Goal: Find specific page/section: Find specific page/section

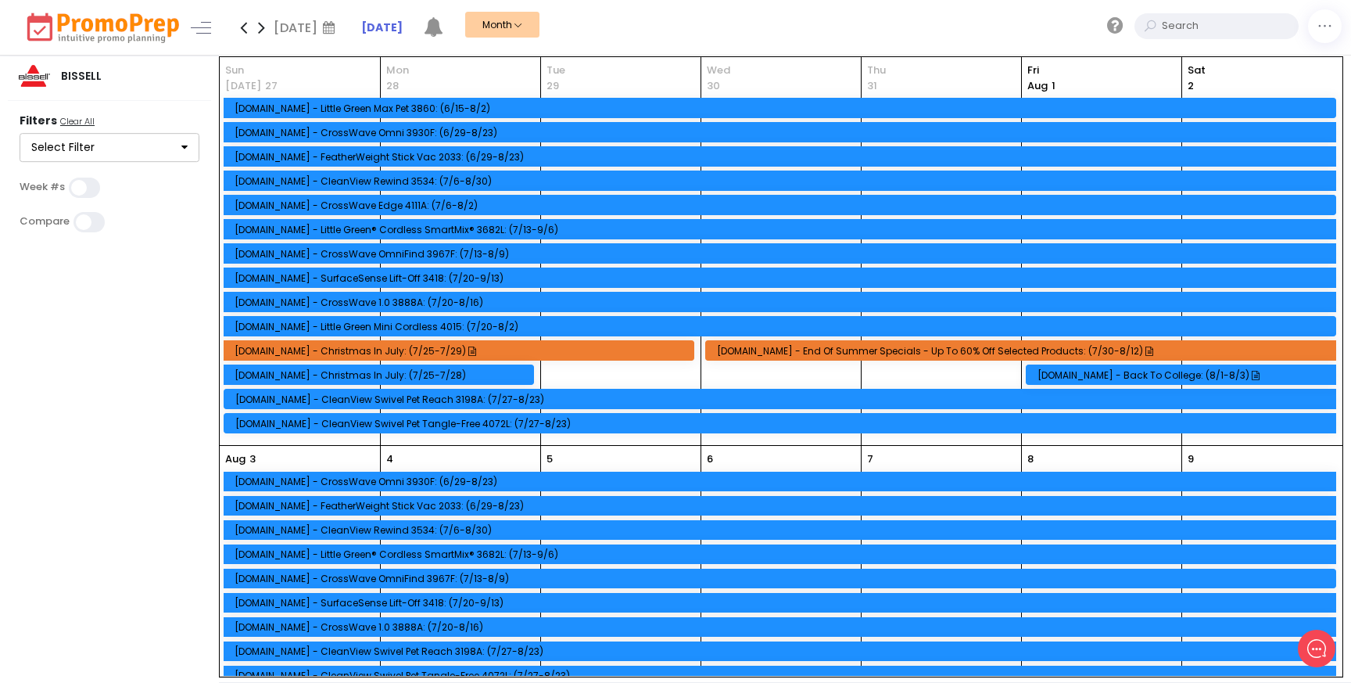
click at [1265, 24] on input "text" at bounding box center [1228, 26] width 141 height 26
paste input "3988"
type input "3988"
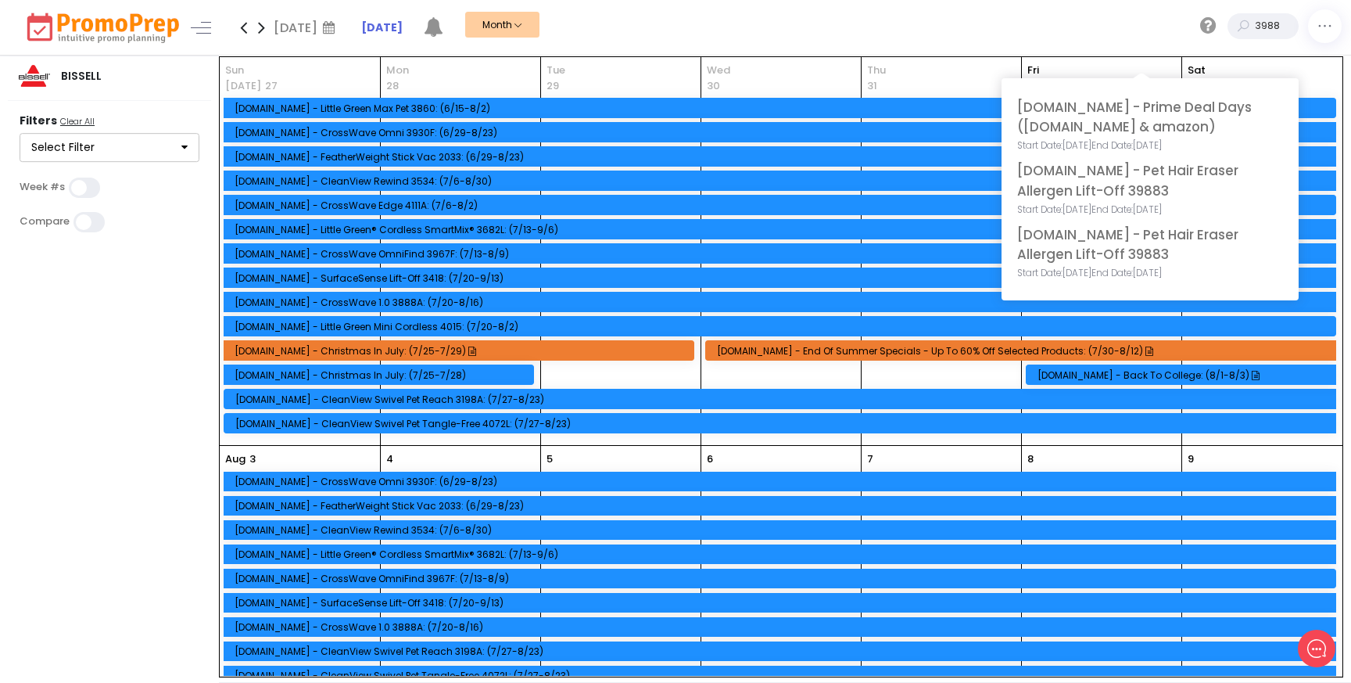
click at [1142, 193] on span "[DOMAIN_NAME] - Pet Hair Eraser Allergen Lift-Off 39883" at bounding box center [1150, 180] width 266 height 39
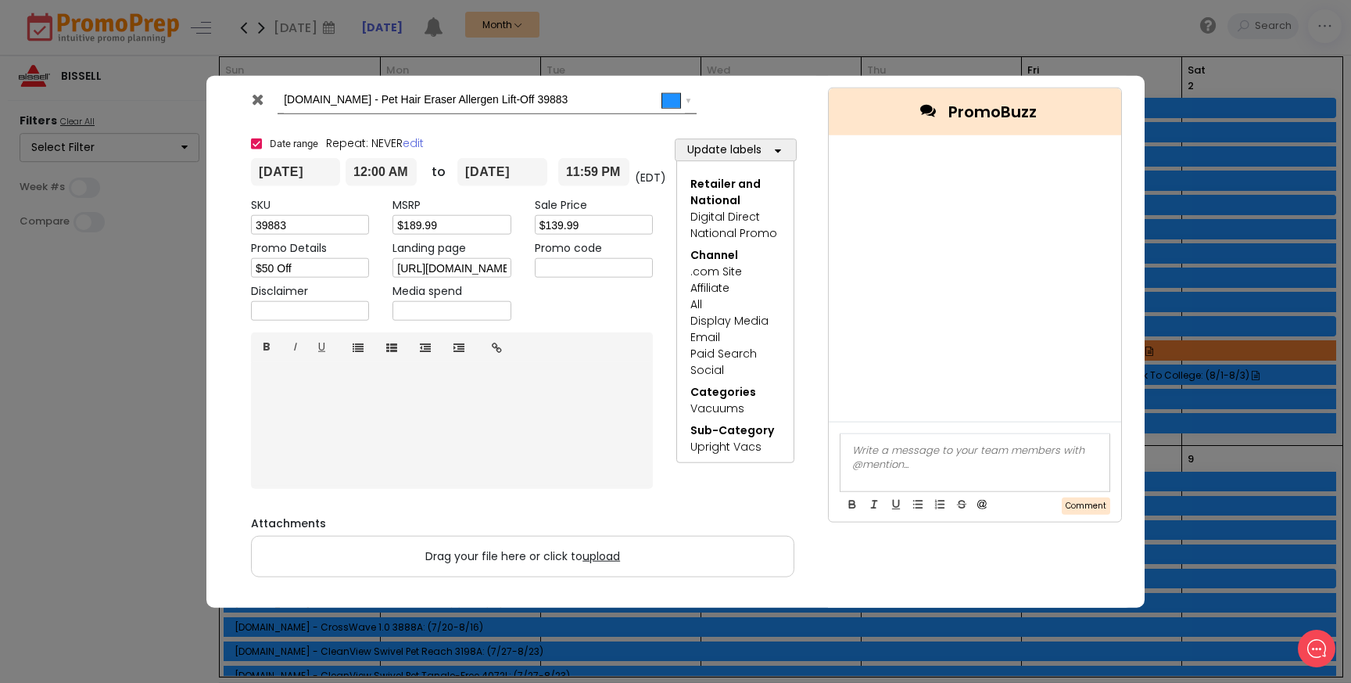
click at [257, 106] on div at bounding box center [259, 102] width 38 height 23
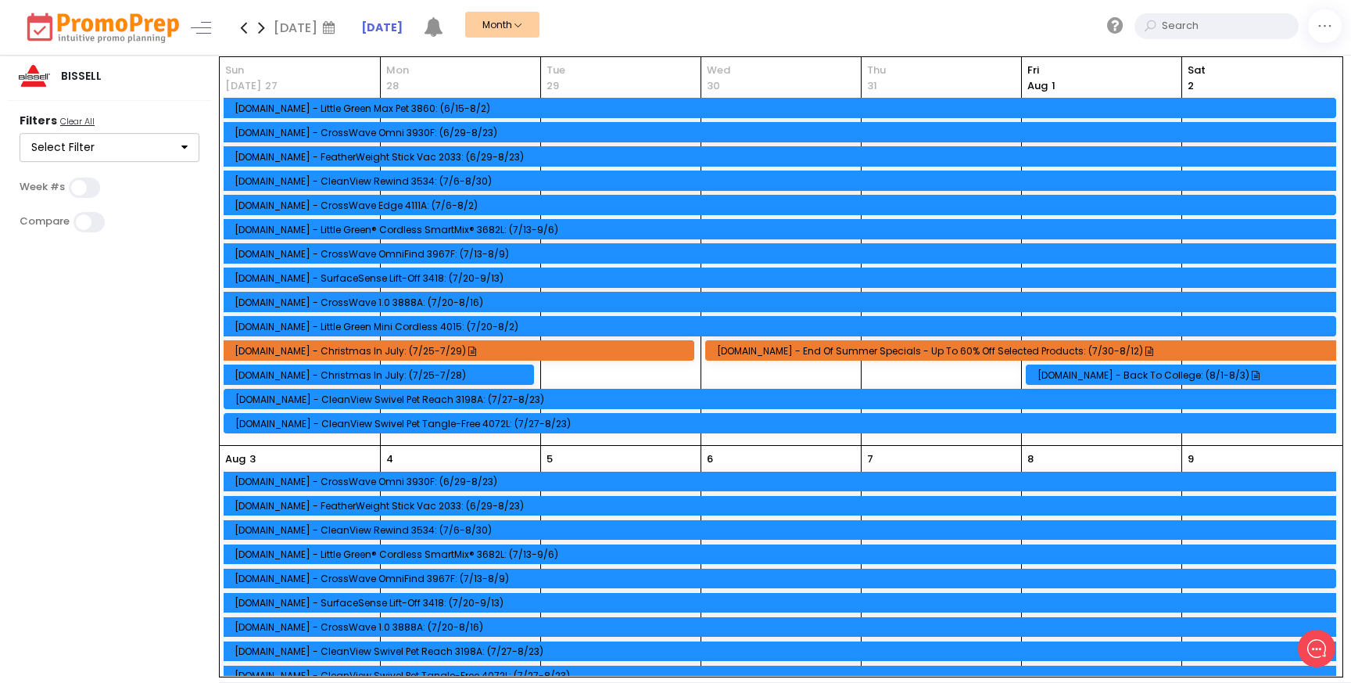
click at [1262, 27] on input "text" at bounding box center [1228, 26] width 141 height 26
paste input "3988"
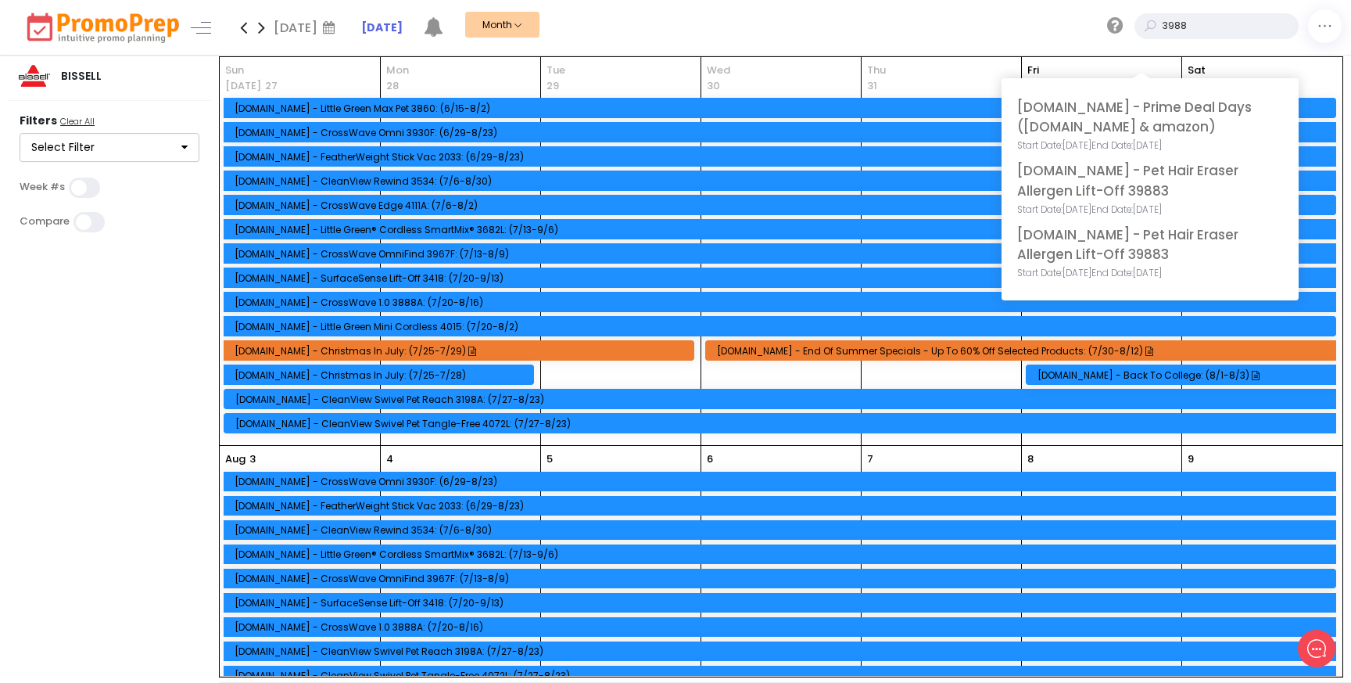
click at [1176, 24] on input "3988" at bounding box center [1228, 26] width 141 height 26
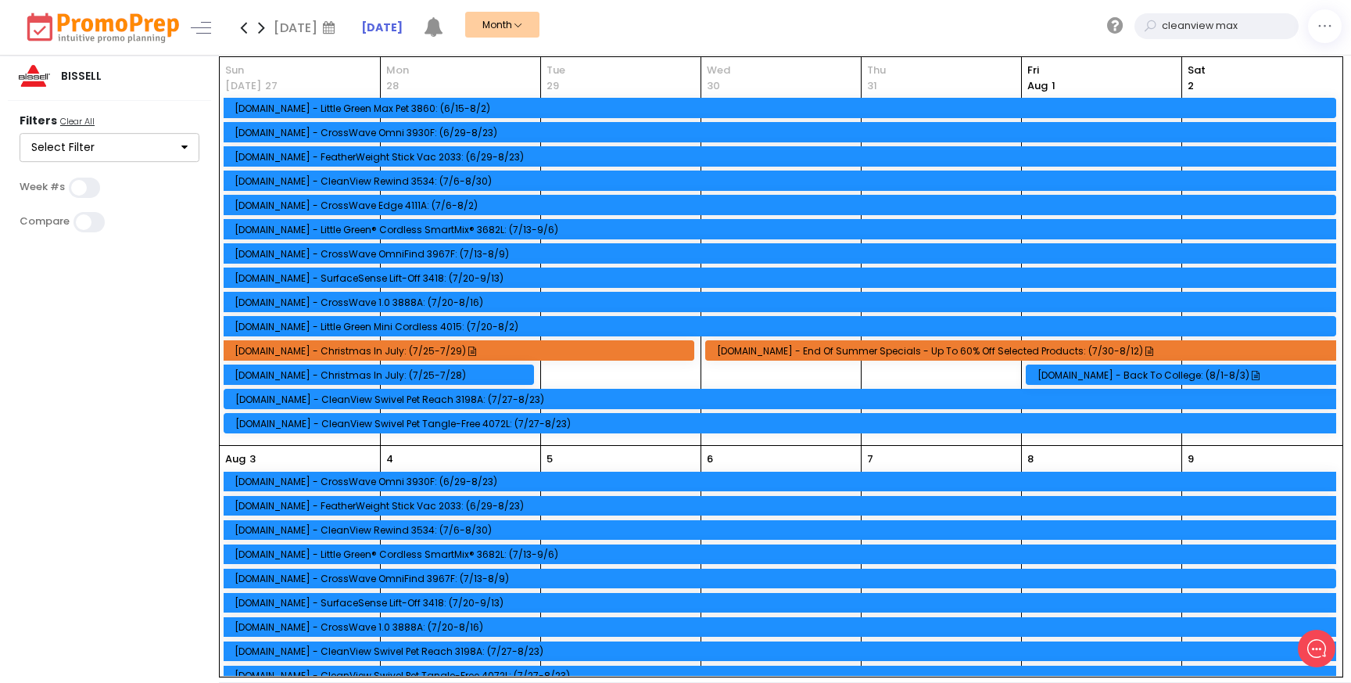
type input "cleanview max"
click at [1255, 29] on input "text" at bounding box center [1228, 26] width 141 height 26
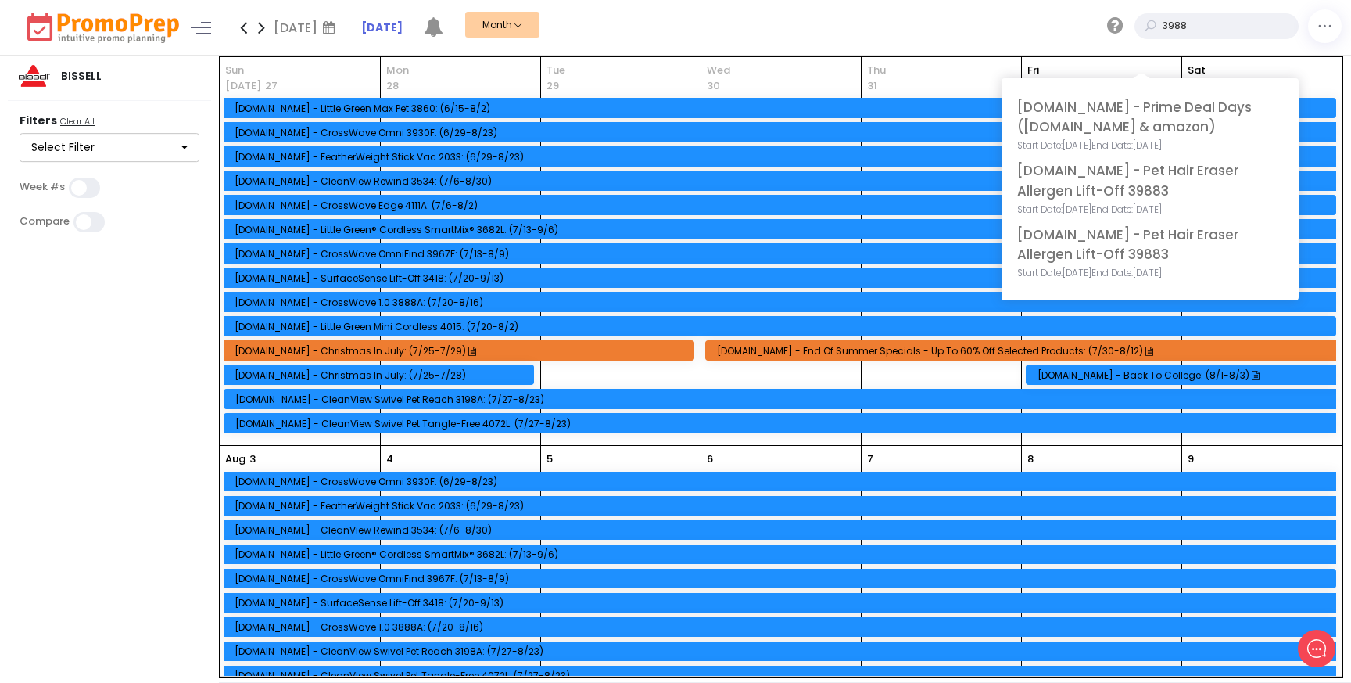
type input "3988"
